Goal: Navigation & Orientation: Find specific page/section

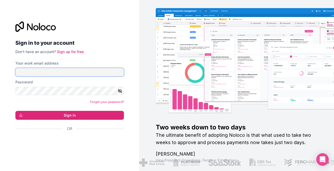
type input "**********"
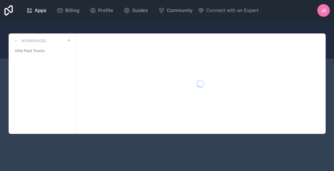
click at [84, 114] on div at bounding box center [200, 83] width 250 height 100
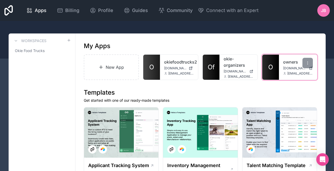
click at [277, 68] on link "O" at bounding box center [270, 67] width 17 height 25
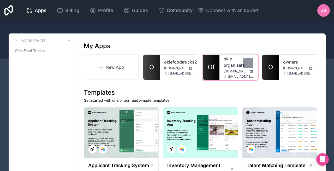
click at [210, 63] on span "Of" at bounding box center [211, 67] width 7 height 8
